Goal: Information Seeking & Learning: Check status

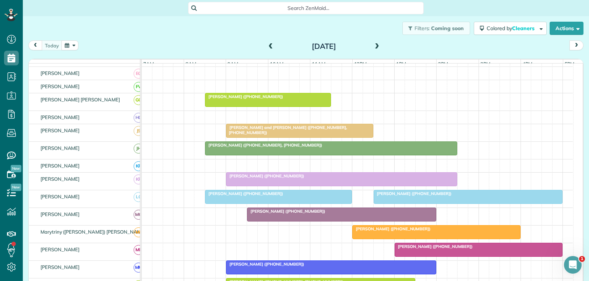
scroll to position [221, 0]
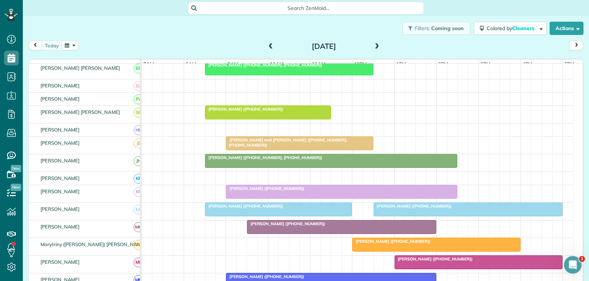
click at [298, 119] on div at bounding box center [267, 112] width 125 height 13
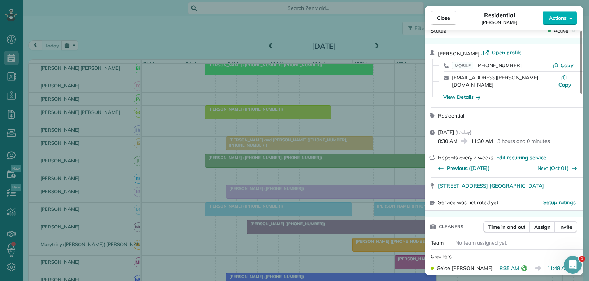
scroll to position [37, 0]
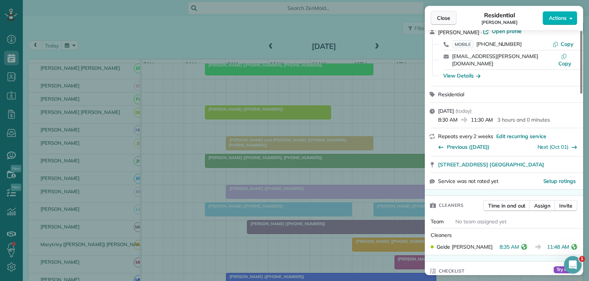
click at [447, 17] on span "Close" at bounding box center [443, 17] width 13 height 7
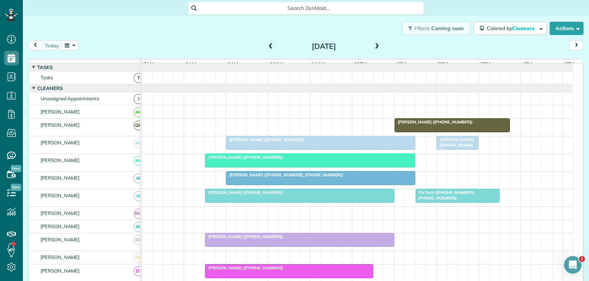
click at [353, 160] on div "[PERSON_NAME] ([PHONE_NUMBER])" at bounding box center [310, 157] width 206 height 5
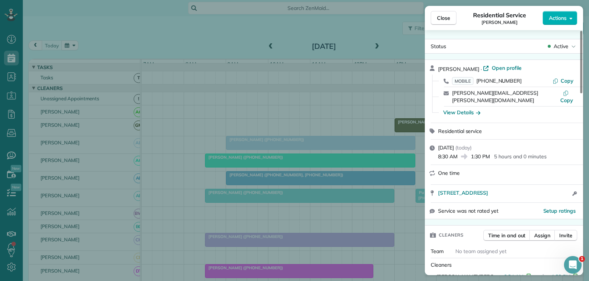
drag, startPoint x: 444, startPoint y: 17, endPoint x: 337, endPoint y: 111, distance: 141.8
click at [444, 17] on span "Close" at bounding box center [443, 17] width 13 height 7
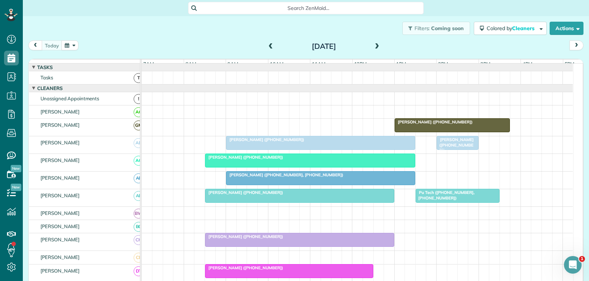
click at [333, 185] on div at bounding box center [320, 178] width 188 height 13
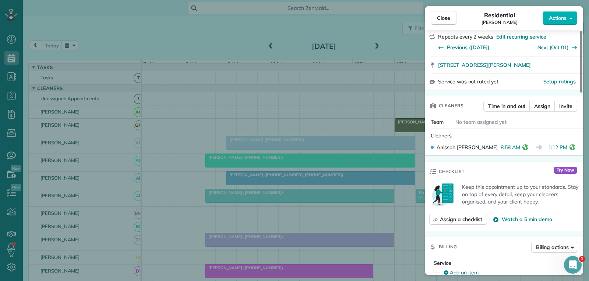
scroll to position [147, 0]
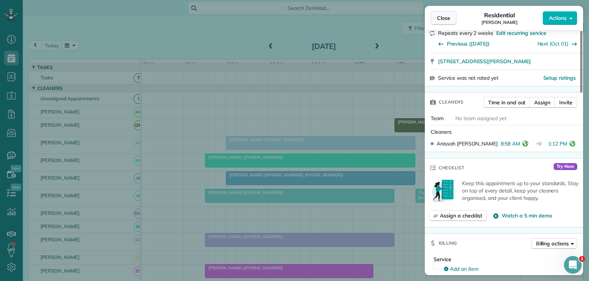
click at [442, 17] on span "Close" at bounding box center [443, 17] width 13 height 7
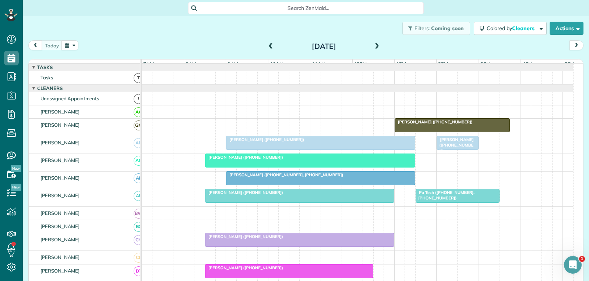
click at [323, 195] on div "[PERSON_NAME] ([PHONE_NUMBER])" at bounding box center [299, 192] width 185 height 5
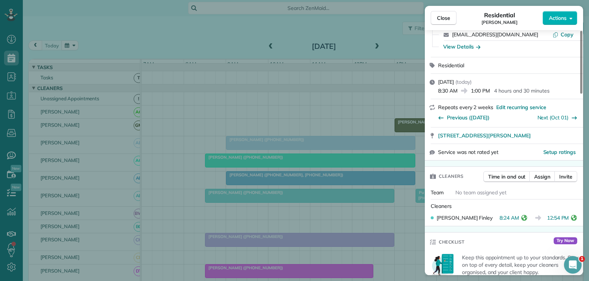
scroll to position [74, 0]
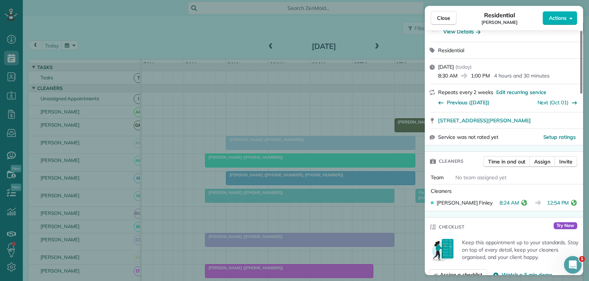
drag, startPoint x: 442, startPoint y: 16, endPoint x: 400, endPoint y: 116, distance: 109.1
click at [442, 16] on span "Close" at bounding box center [443, 17] width 13 height 7
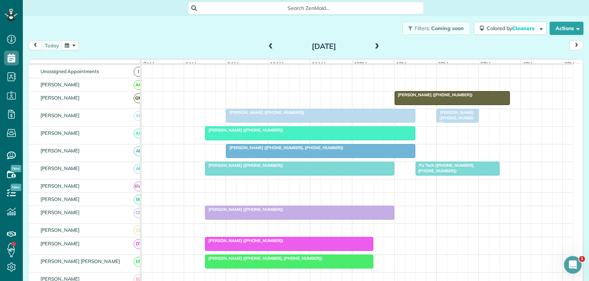
scroll to position [37, 0]
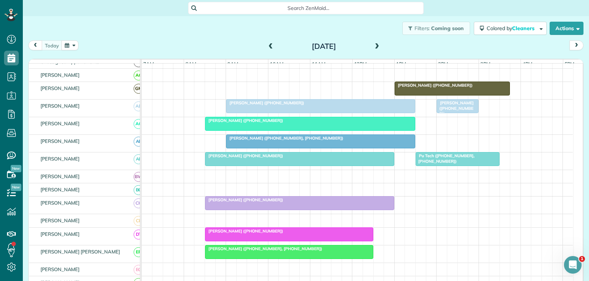
click at [454, 164] on div "Pu Tech ([PHONE_NUMBER], [PHONE_NUMBER])" at bounding box center [457, 158] width 79 height 11
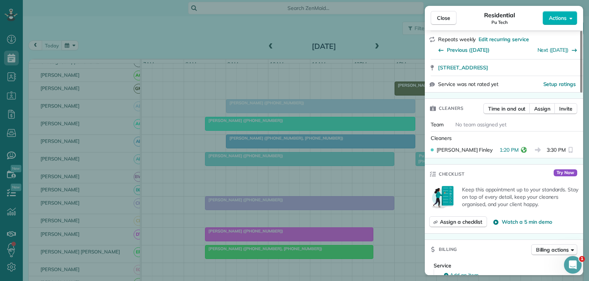
scroll to position [147, 0]
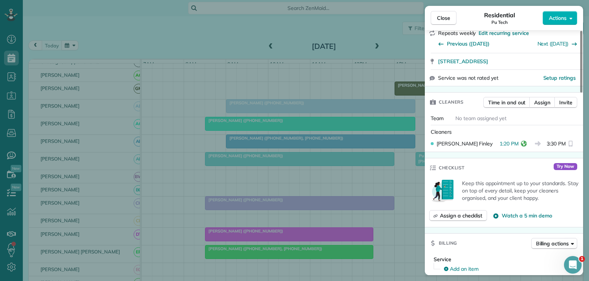
drag, startPoint x: 447, startPoint y: 19, endPoint x: 412, endPoint y: 80, distance: 70.1
click at [447, 19] on span "Close" at bounding box center [443, 17] width 13 height 7
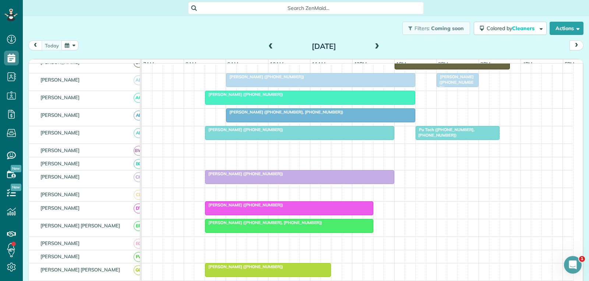
scroll to position [74, 0]
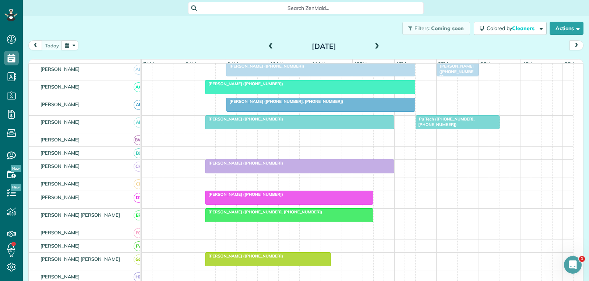
click at [314, 166] on div "[PERSON_NAME] ([PHONE_NUMBER])" at bounding box center [299, 163] width 185 height 5
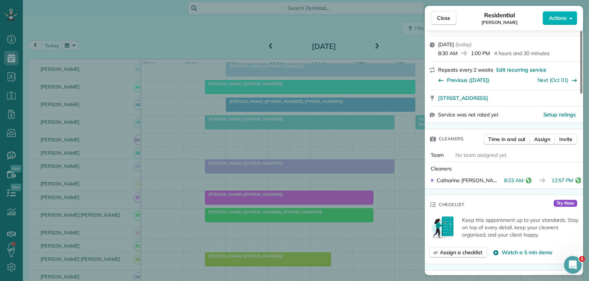
scroll to position [147, 0]
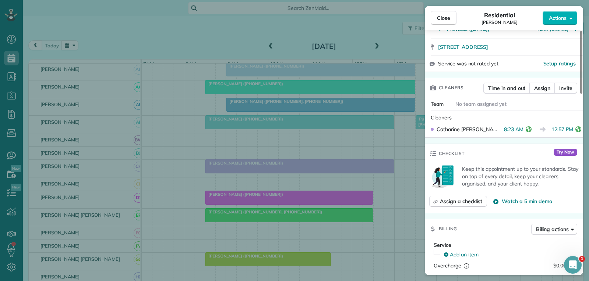
drag, startPoint x: 441, startPoint y: 19, endPoint x: 433, endPoint y: 59, distance: 40.5
click at [441, 19] on span "Close" at bounding box center [443, 17] width 13 height 7
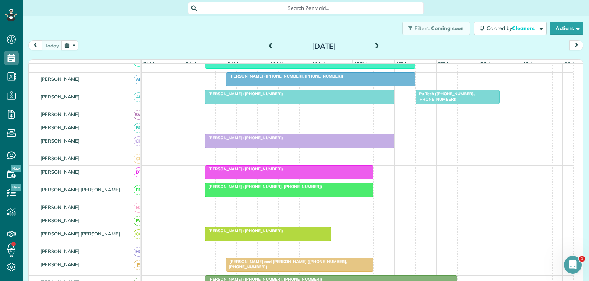
scroll to position [110, 0]
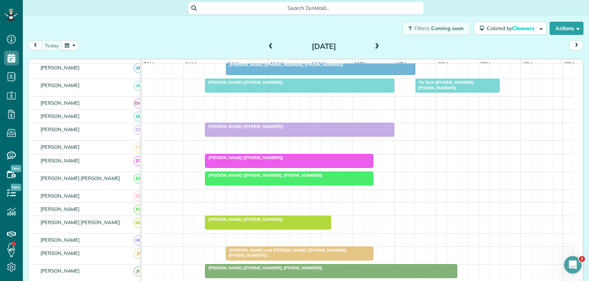
click at [315, 160] on div "[PERSON_NAME] ([PHONE_NUMBER])" at bounding box center [289, 157] width 164 height 5
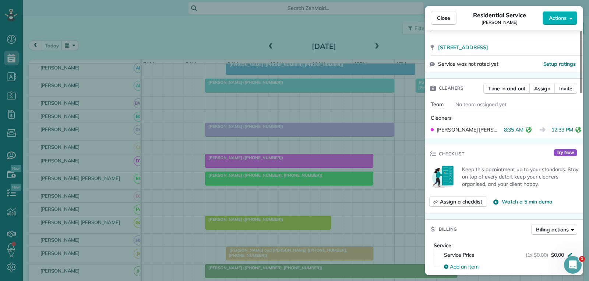
scroll to position [147, 0]
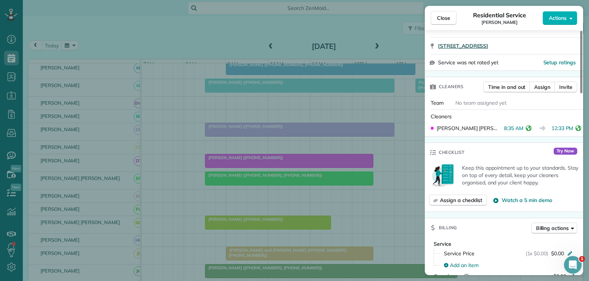
drag, startPoint x: 445, startPoint y: 20, endPoint x: 439, endPoint y: 41, distance: 22.2
click at [445, 19] on span "Close" at bounding box center [443, 17] width 13 height 7
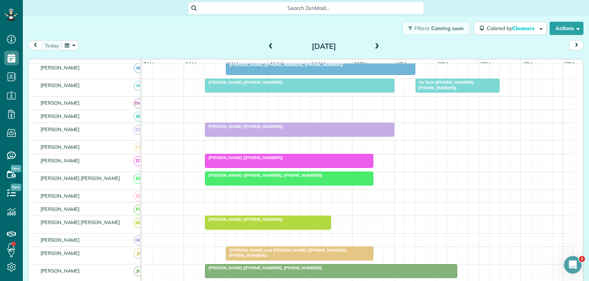
click at [295, 185] on div at bounding box center [288, 178] width 167 height 13
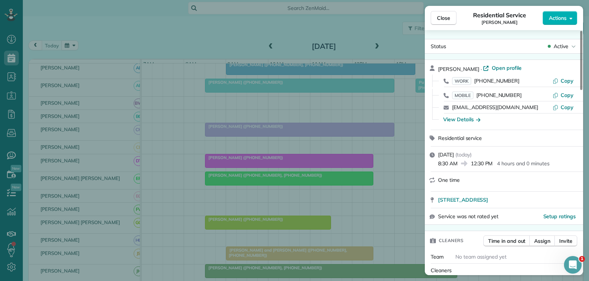
scroll to position [75, 0]
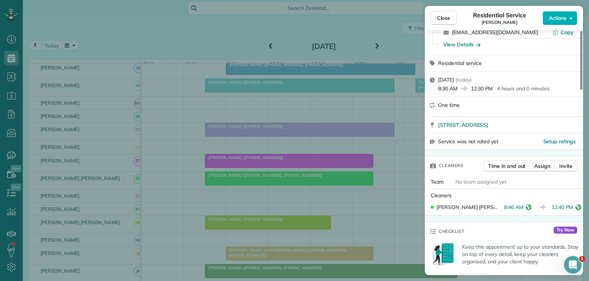
click at [440, 18] on span "Close" at bounding box center [443, 17] width 13 height 7
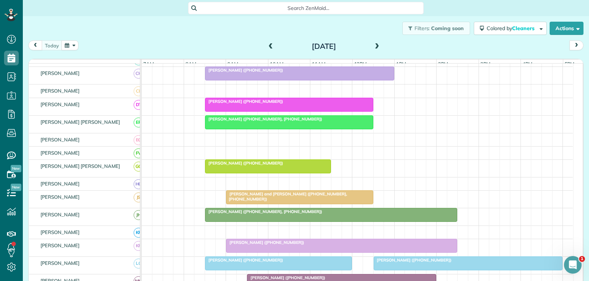
scroll to position [184, 0]
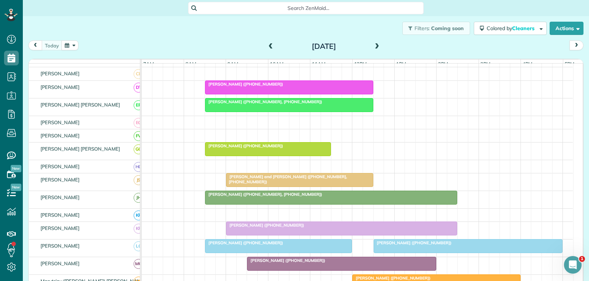
click at [290, 184] on span "[PERSON_NAME] and [PERSON_NAME] ([PHONE_NUMBER], [PHONE_NUMBER])" at bounding box center [286, 179] width 121 height 10
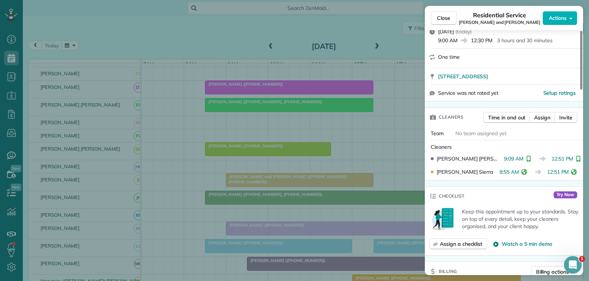
scroll to position [147, 0]
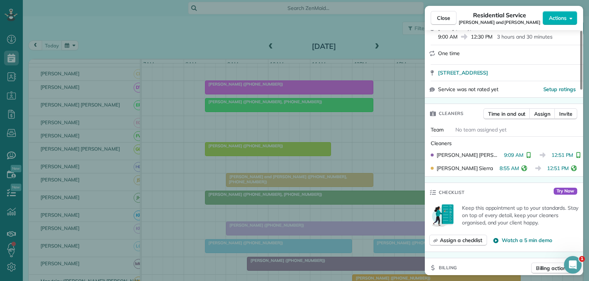
drag, startPoint x: 451, startPoint y: 15, endPoint x: 367, endPoint y: 86, distance: 110.0
click at [452, 15] on button "Close" at bounding box center [444, 18] width 26 height 14
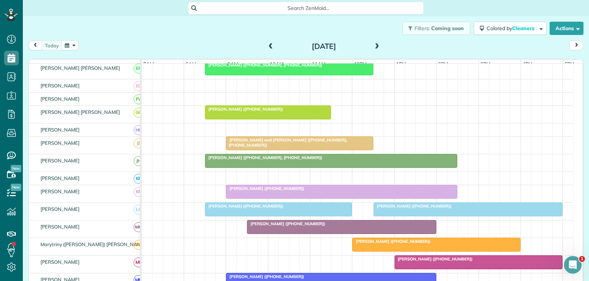
scroll to position [258, 0]
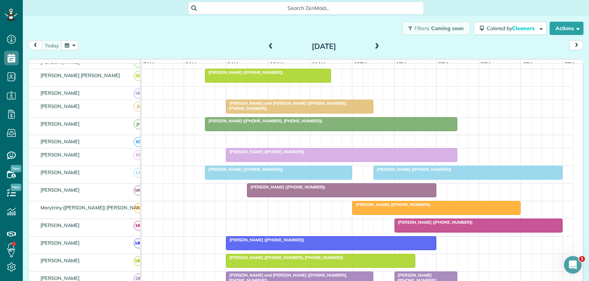
click at [297, 172] on div "[PERSON_NAME] ([PHONE_NUMBER])" at bounding box center [278, 169] width 142 height 5
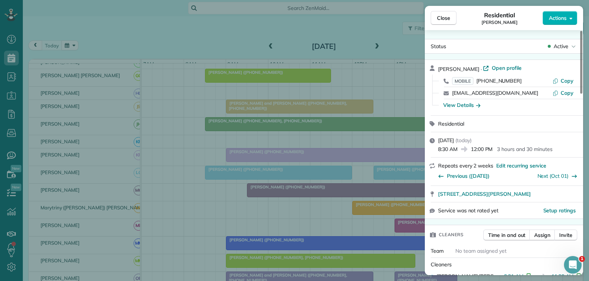
scroll to position [147, 0]
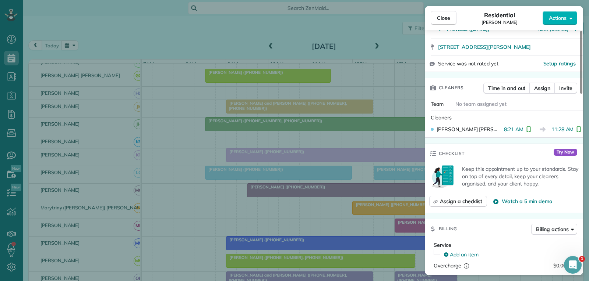
drag, startPoint x: 442, startPoint y: 18, endPoint x: 442, endPoint y: 36, distance: 18.0
click at [442, 18] on span "Close" at bounding box center [443, 17] width 13 height 7
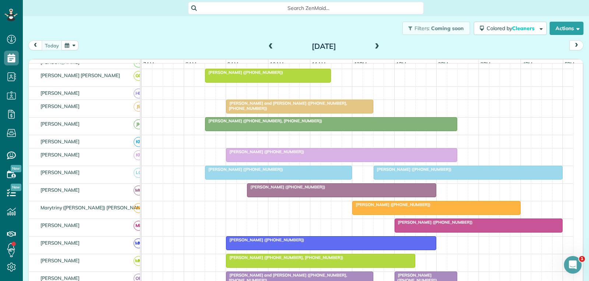
click at [457, 172] on div "[PERSON_NAME] ([PHONE_NUMBER])" at bounding box center [468, 169] width 185 height 5
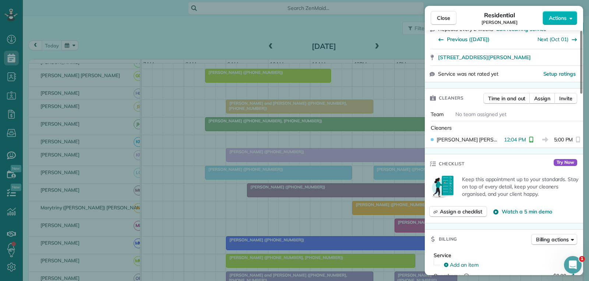
scroll to position [147, 0]
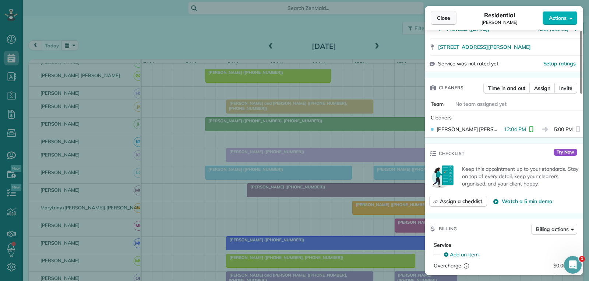
drag, startPoint x: 445, startPoint y: 14, endPoint x: 436, endPoint y: 18, distance: 9.7
click at [446, 15] on button "Close" at bounding box center [444, 18] width 26 height 14
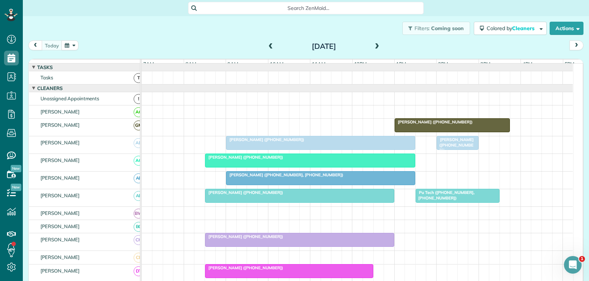
click at [366, 142] on div "[PERSON_NAME] ([PHONE_NUMBER])" at bounding box center [320, 139] width 185 height 5
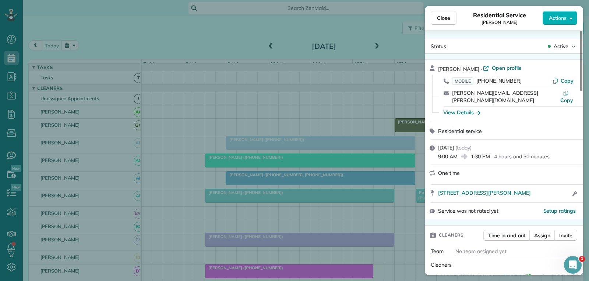
scroll to position [74, 0]
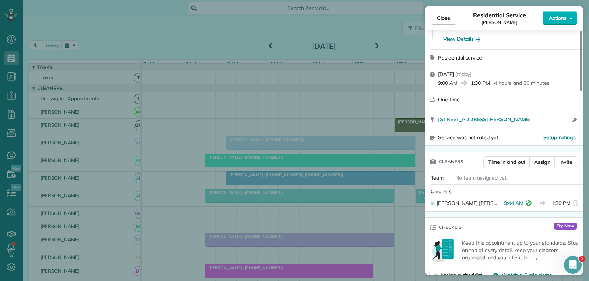
drag, startPoint x: 437, startPoint y: 18, endPoint x: 430, endPoint y: 27, distance: 11.5
click at [437, 18] on span "Close" at bounding box center [443, 17] width 13 height 7
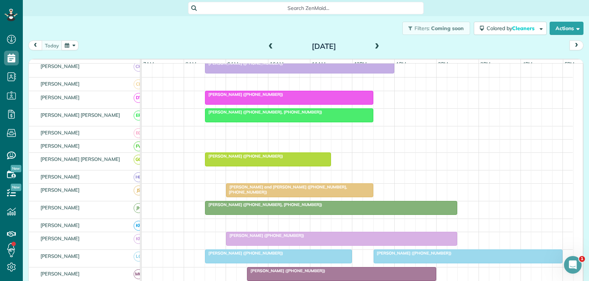
scroll to position [184, 0]
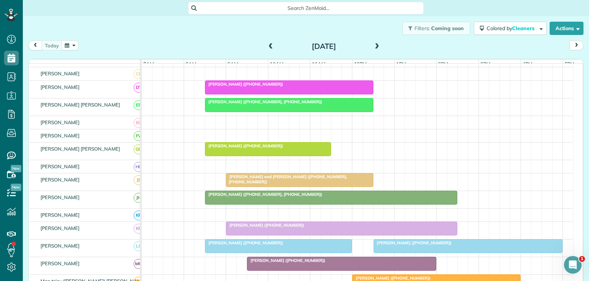
click at [316, 203] on div at bounding box center [330, 197] width 251 height 13
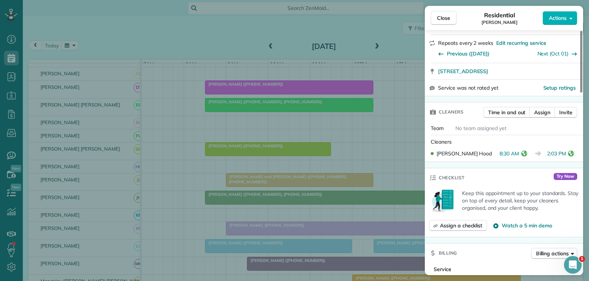
scroll to position [147, 0]
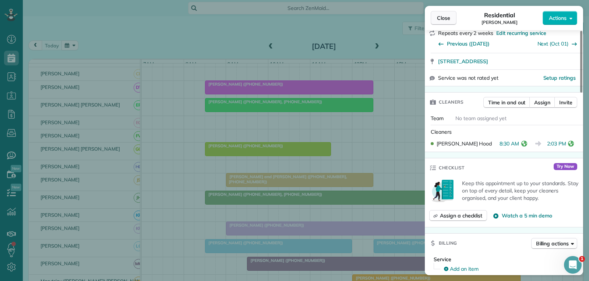
click at [449, 17] on span "Close" at bounding box center [443, 17] width 13 height 7
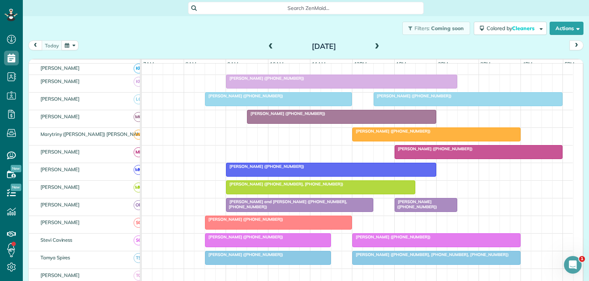
click at [373, 116] on div "[PERSON_NAME] ([PHONE_NUMBER])" at bounding box center [341, 113] width 185 height 5
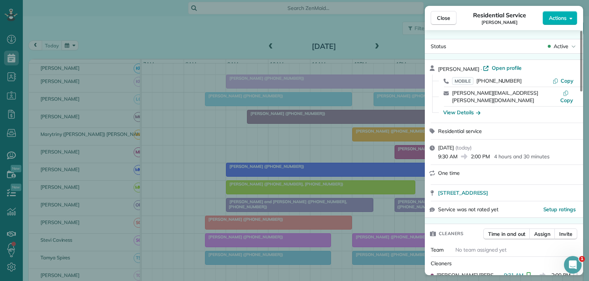
drag, startPoint x: 435, startPoint y: 17, endPoint x: 419, endPoint y: 42, distance: 30.6
click at [435, 17] on button "Close" at bounding box center [444, 18] width 26 height 14
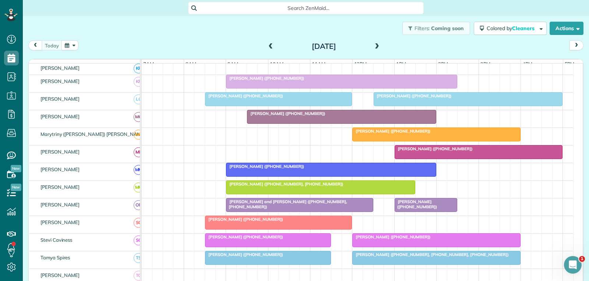
click at [346, 169] on div "[PERSON_NAME] ([PHONE_NUMBER])" at bounding box center [331, 166] width 206 height 5
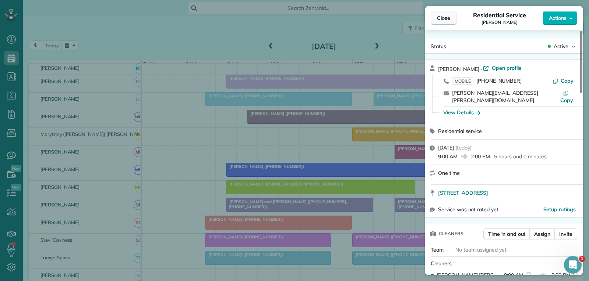
click at [440, 16] on span "Close" at bounding box center [443, 17] width 13 height 7
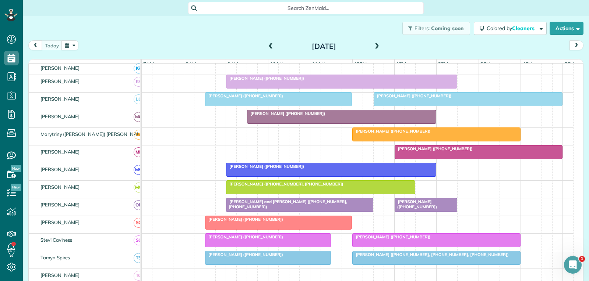
click at [353, 124] on div at bounding box center [341, 116] width 188 height 13
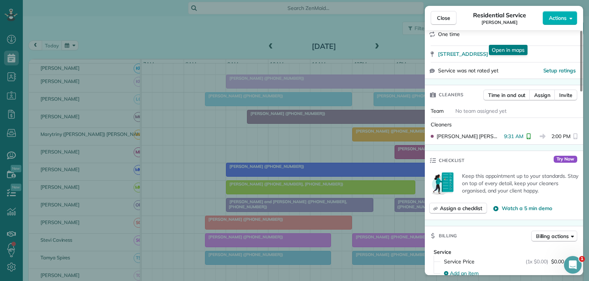
scroll to position [147, 0]
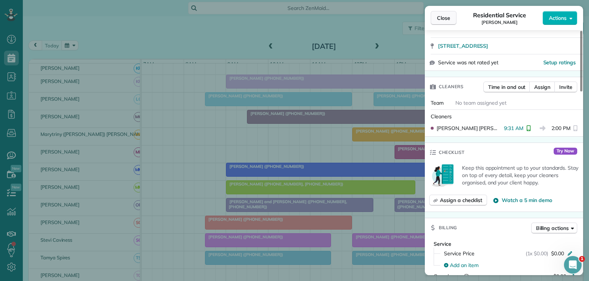
click at [446, 14] on button "Close" at bounding box center [444, 18] width 26 height 14
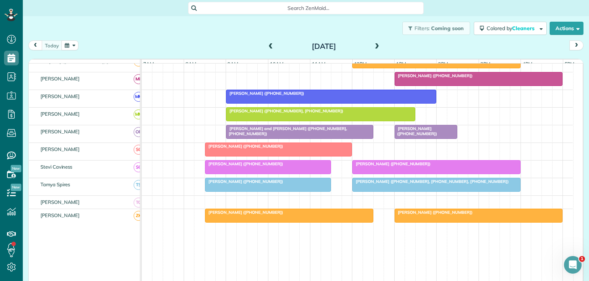
scroll to position [405, 0]
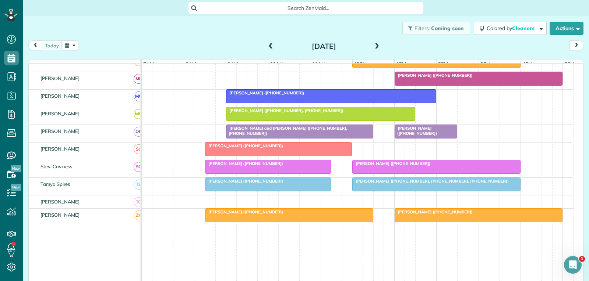
click at [296, 190] on div at bounding box center [267, 184] width 125 height 13
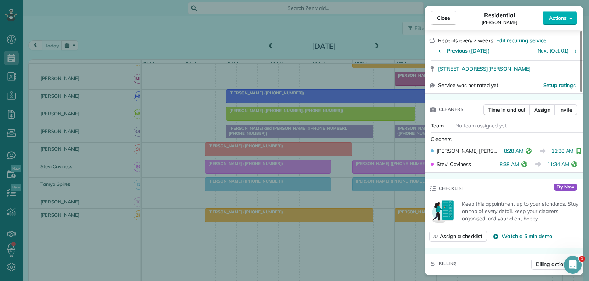
scroll to position [110, 0]
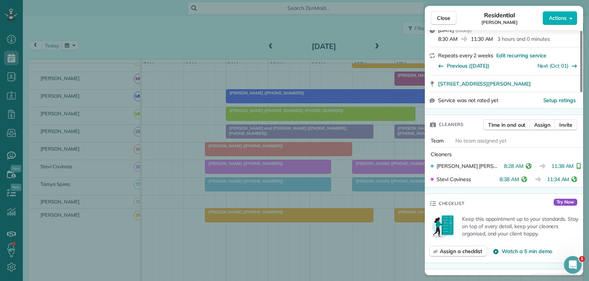
drag, startPoint x: 447, startPoint y: 21, endPoint x: 440, endPoint y: 33, distance: 14.2
click at [447, 21] on span "Close" at bounding box center [443, 17] width 13 height 7
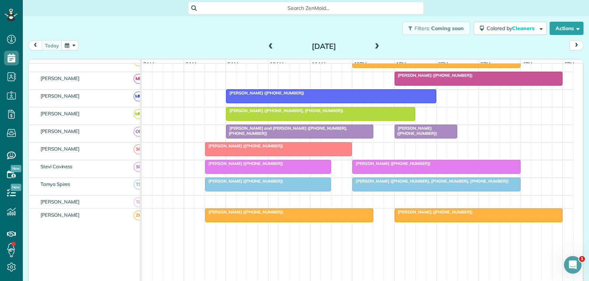
click at [376, 191] on div at bounding box center [435, 184] width 167 height 13
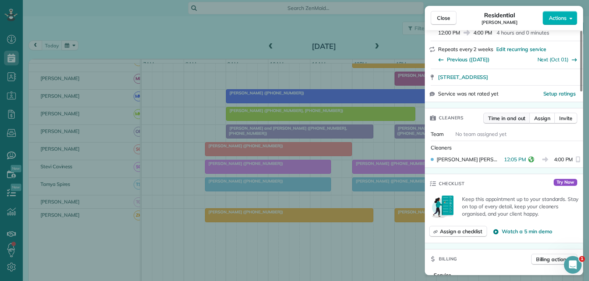
scroll to position [147, 0]
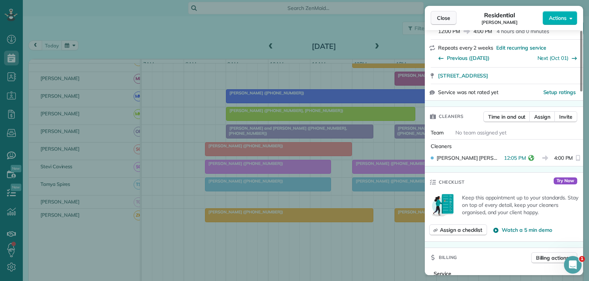
click at [448, 17] on span "Close" at bounding box center [443, 17] width 13 height 7
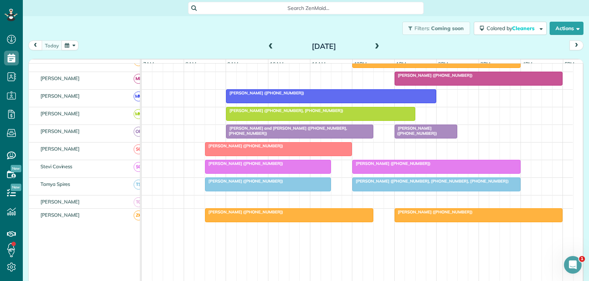
click at [407, 172] on div at bounding box center [435, 166] width 167 height 13
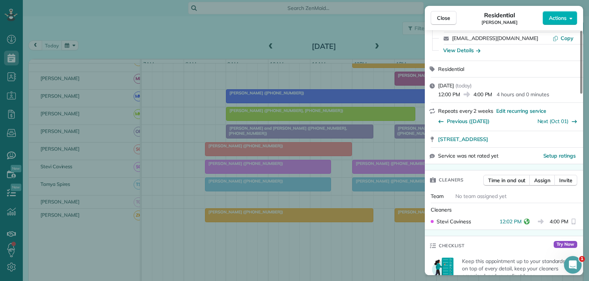
scroll to position [74, 0]
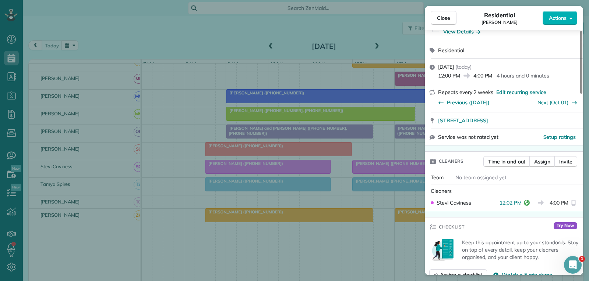
drag, startPoint x: 448, startPoint y: 17, endPoint x: 411, endPoint y: 38, distance: 41.7
click at [448, 17] on span "Close" at bounding box center [443, 17] width 13 height 7
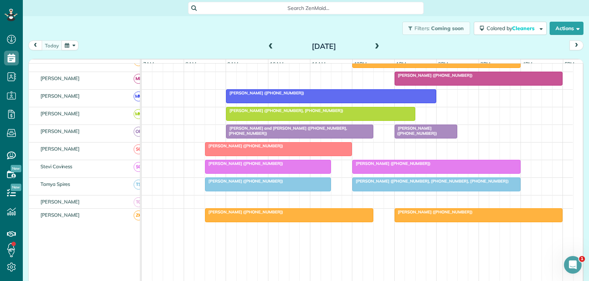
click at [417, 136] on span "[PERSON_NAME] ([PHONE_NUMBER])" at bounding box center [415, 131] width 43 height 10
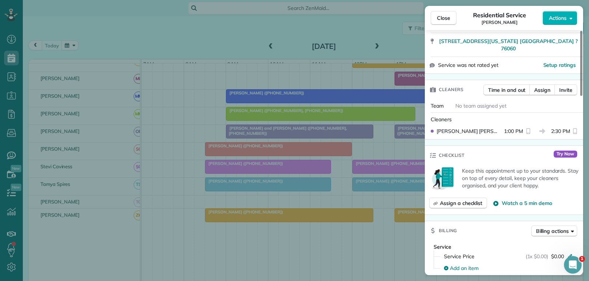
scroll to position [147, 0]
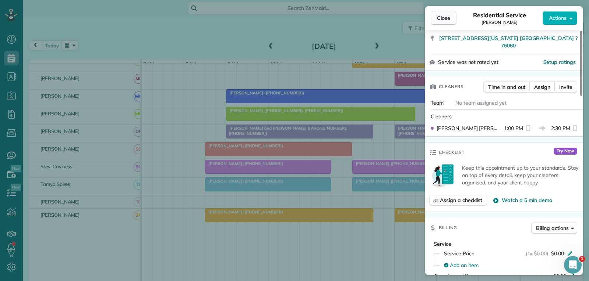
click at [452, 18] on button "Close" at bounding box center [444, 18] width 26 height 14
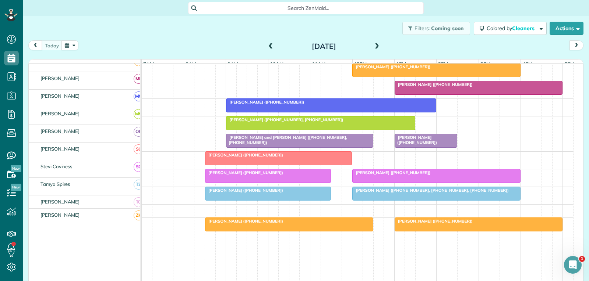
scroll to position [368, 0]
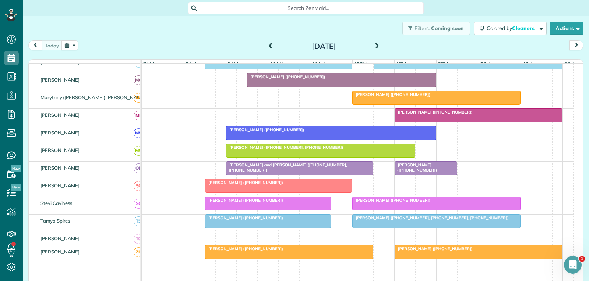
click at [454, 104] on div at bounding box center [435, 97] width 167 height 13
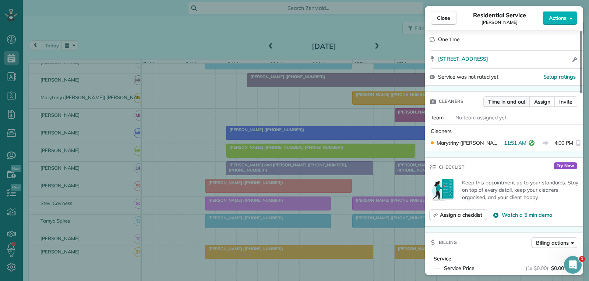
scroll to position [147, 0]
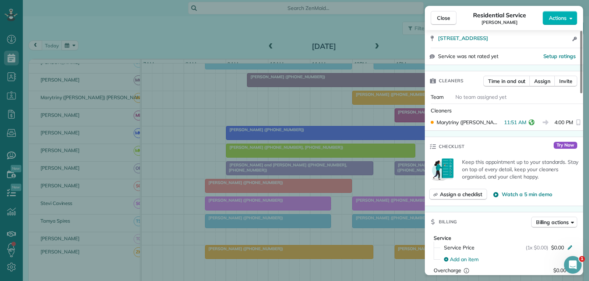
drag, startPoint x: 447, startPoint y: 16, endPoint x: 408, endPoint y: 47, distance: 50.1
click at [447, 16] on span "Close" at bounding box center [443, 17] width 13 height 7
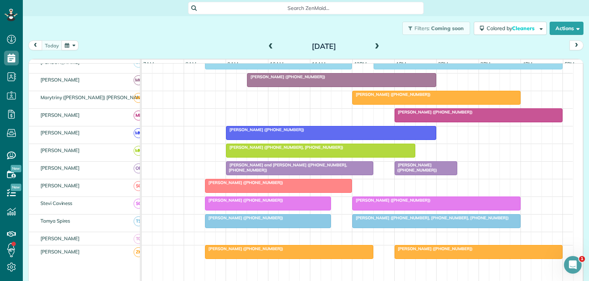
click at [407, 173] on span "[PERSON_NAME] ([PHONE_NUMBER])" at bounding box center [415, 168] width 43 height 10
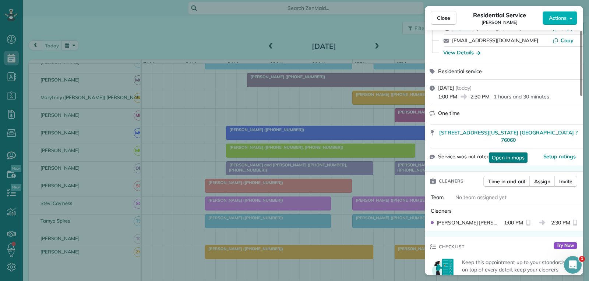
scroll to position [74, 0]
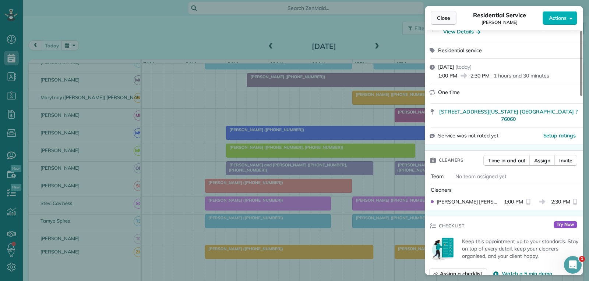
click at [444, 21] on span "Close" at bounding box center [443, 17] width 13 height 7
